Goal: Information Seeking & Learning: Learn about a topic

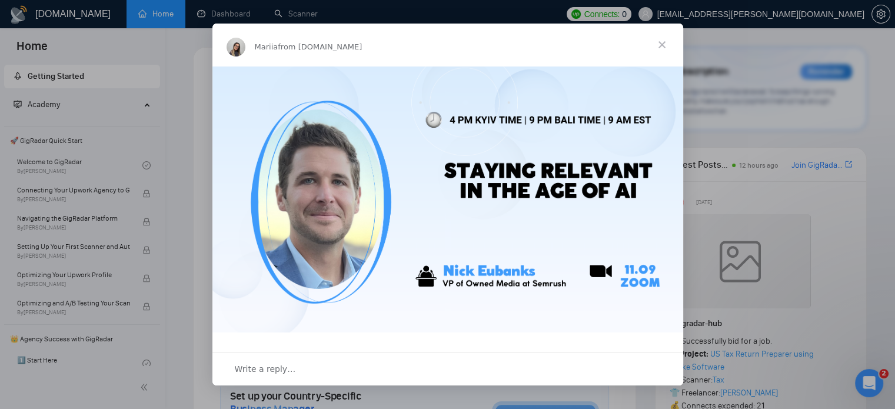
click at [663, 42] on span "Close" at bounding box center [662, 45] width 42 height 42
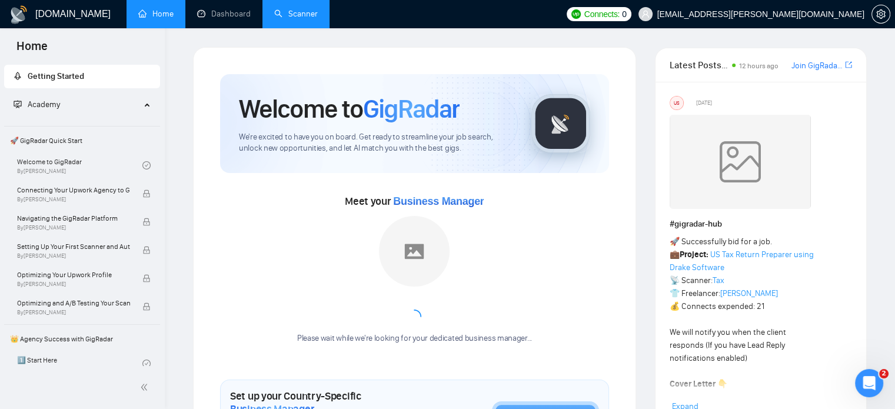
click at [304, 9] on link "Scanner" at bounding box center [296, 14] width 44 height 10
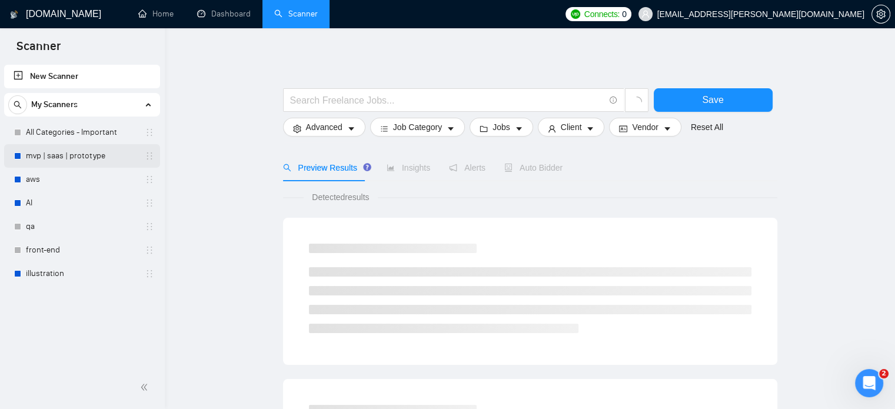
click at [94, 152] on link "mvp | saas | prototype" at bounding box center [82, 156] width 112 height 24
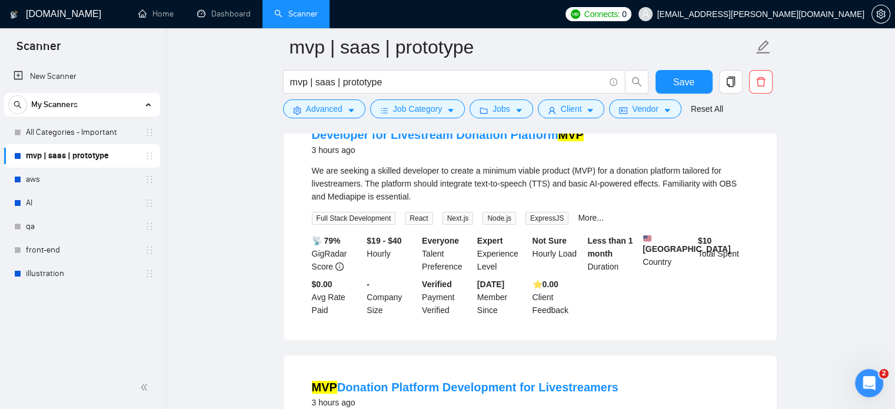
scroll to position [118, 0]
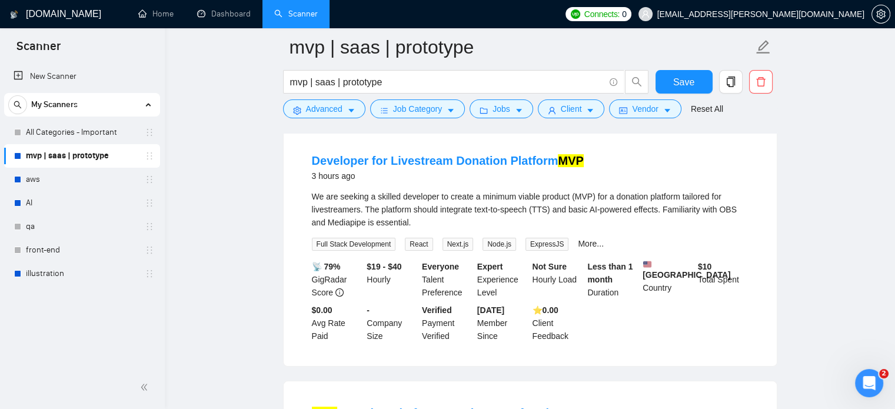
click at [434, 183] on div "Developer for Livestream Donation Platform MVP 3 hours ago" at bounding box center [530, 169] width 437 height 34
click at [451, 154] on link "Developer for Livestream Donation Platform MVP" at bounding box center [448, 160] width 272 height 13
click at [330, 111] on span "Advanced" at bounding box center [324, 108] width 36 height 13
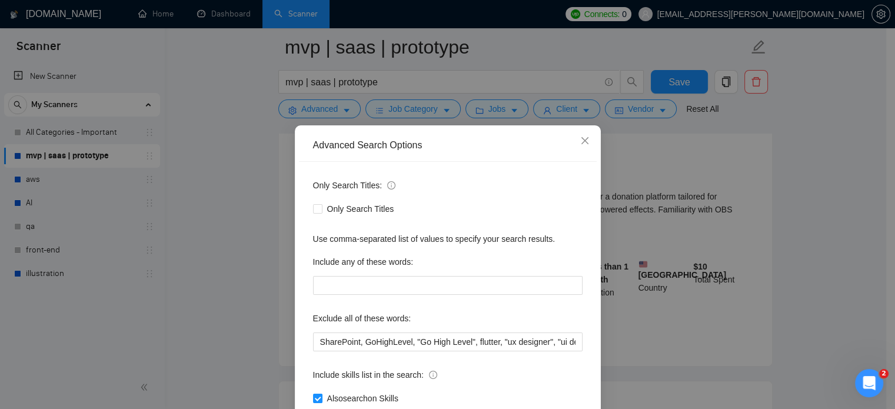
scroll to position [0, 0]
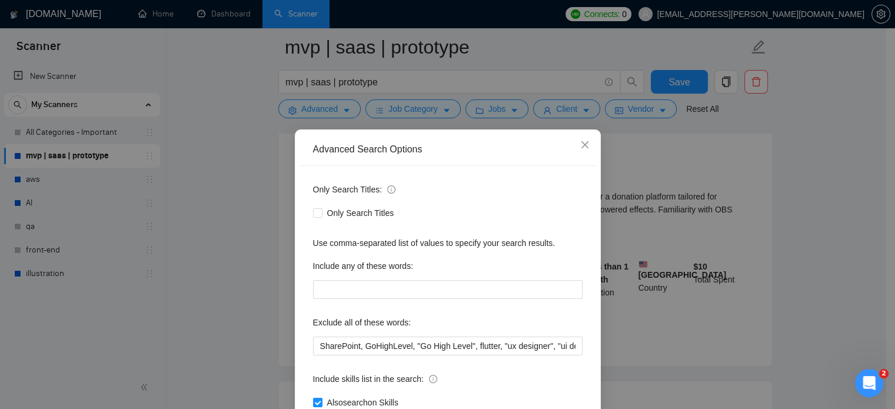
click at [671, 171] on div "Advanced Search Options Only Search Titles: Only Search Titles Use comma-separa…" at bounding box center [447, 204] width 895 height 409
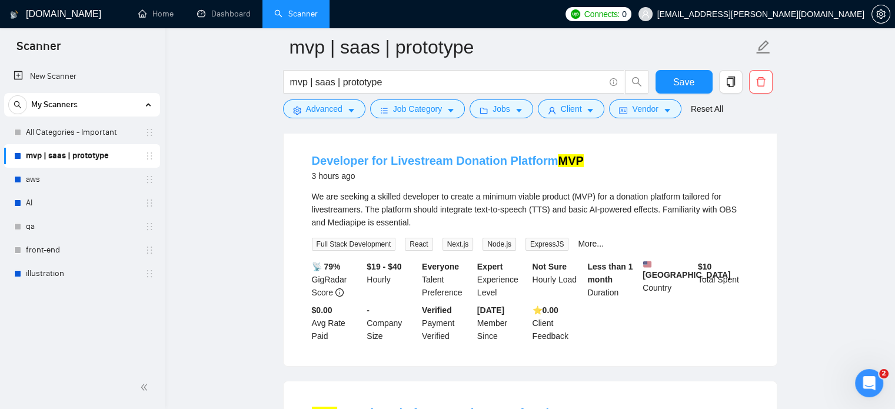
click at [460, 159] on link "Developer for Livestream Donation Platform MVP" at bounding box center [448, 160] width 272 height 13
